Goal: Task Accomplishment & Management: Complete application form

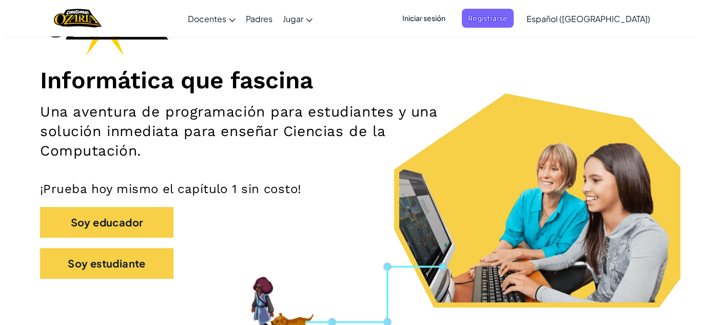
scroll to position [100, 0]
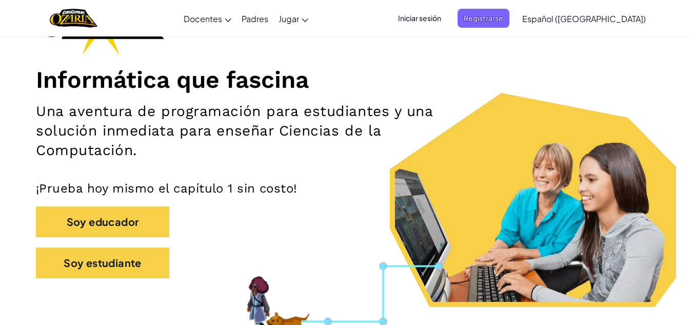
click at [447, 22] on span "Iniciar sesión" at bounding box center [419, 18] width 55 height 19
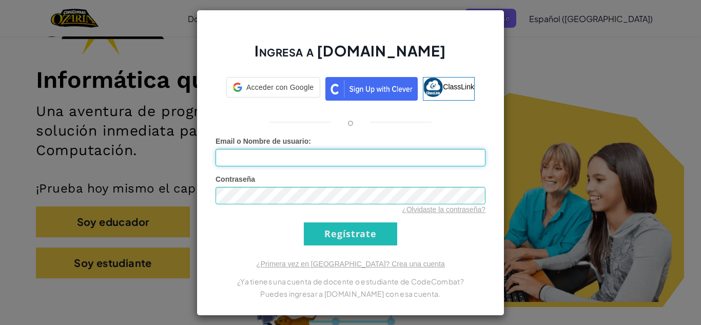
click at [325, 151] on input "Email o Nombre de usuario :" at bounding box center [350, 157] width 270 height 17
type input "[EMAIL_ADDRESS][DOMAIN_NAME]"
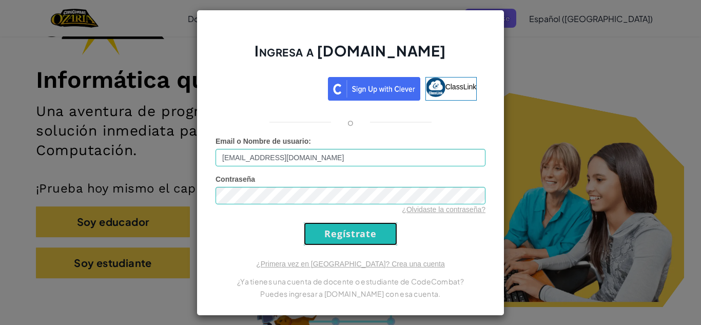
click at [324, 232] on input "Regístrate" at bounding box center [350, 233] width 93 height 23
